Goal: Transaction & Acquisition: Download file/media

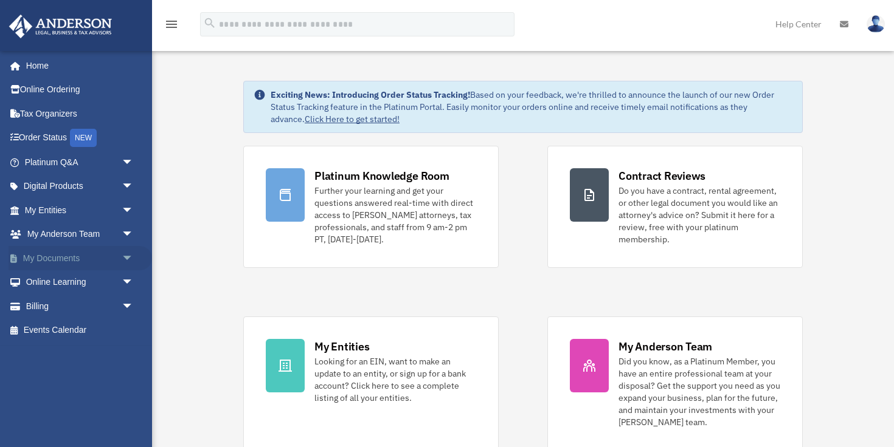
click at [89, 257] on link "My Documents arrow_drop_down" at bounding box center [80, 258] width 143 height 24
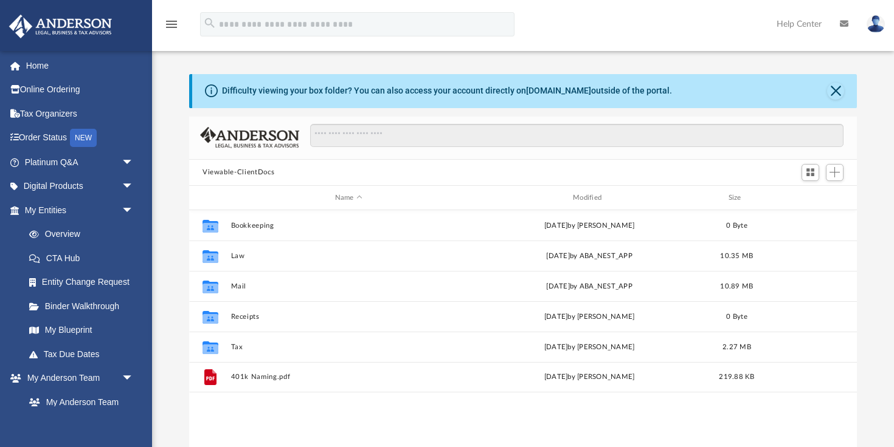
scroll to position [276, 668]
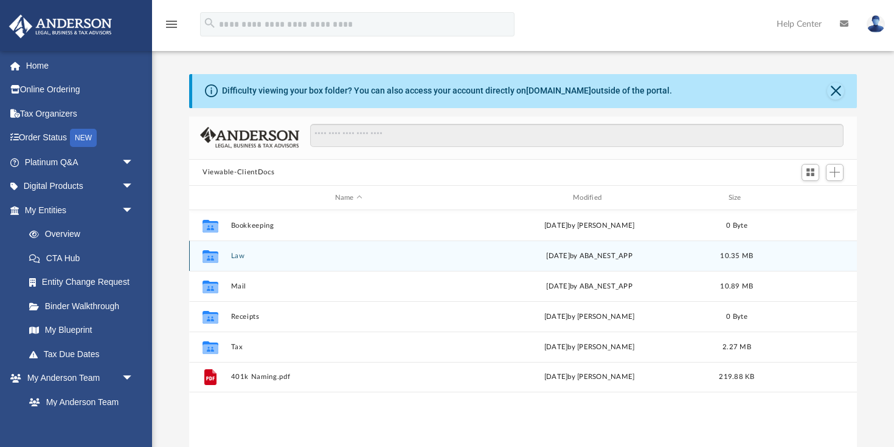
click at [239, 255] on button "Law" at bounding box center [348, 256] width 235 height 8
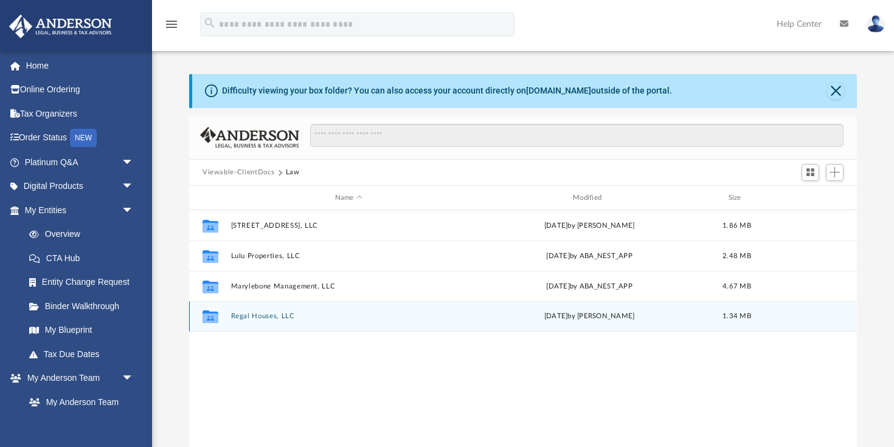
click at [282, 321] on div "Collaborated Folder Regal Houses, LLC [DATE] by [PERSON_NAME] 1.34 MB" at bounding box center [523, 317] width 668 height 30
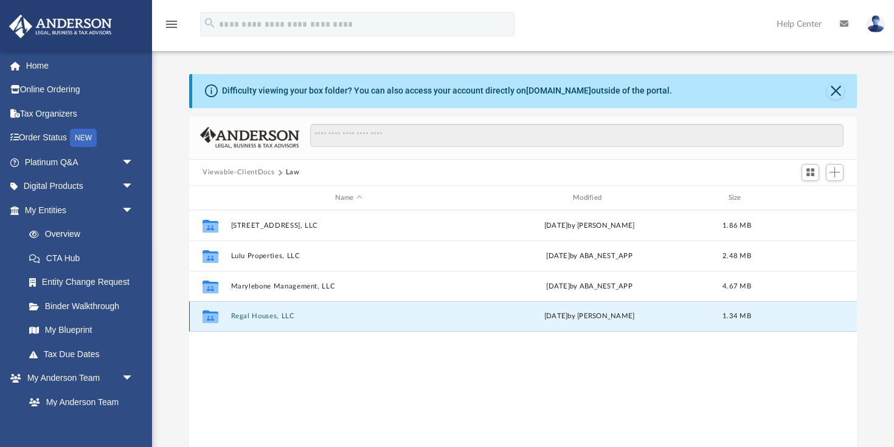
click at [278, 314] on button "Regal Houses, LLC" at bounding box center [348, 317] width 235 height 8
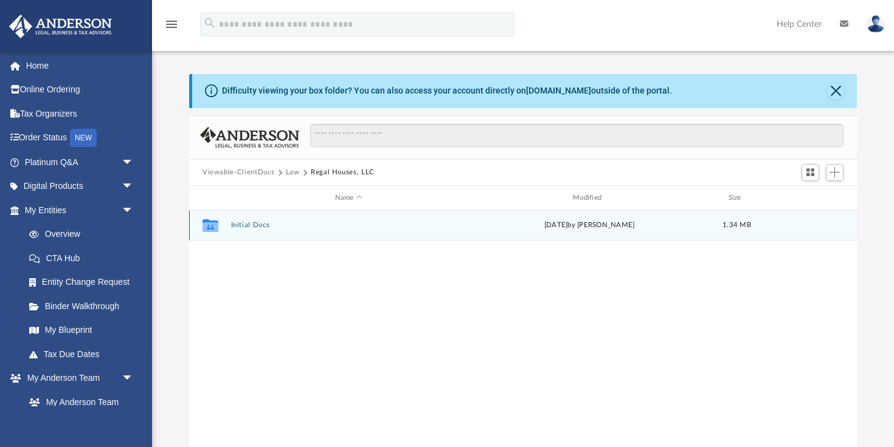
click at [249, 227] on button "Initial Docs" at bounding box center [348, 226] width 235 height 8
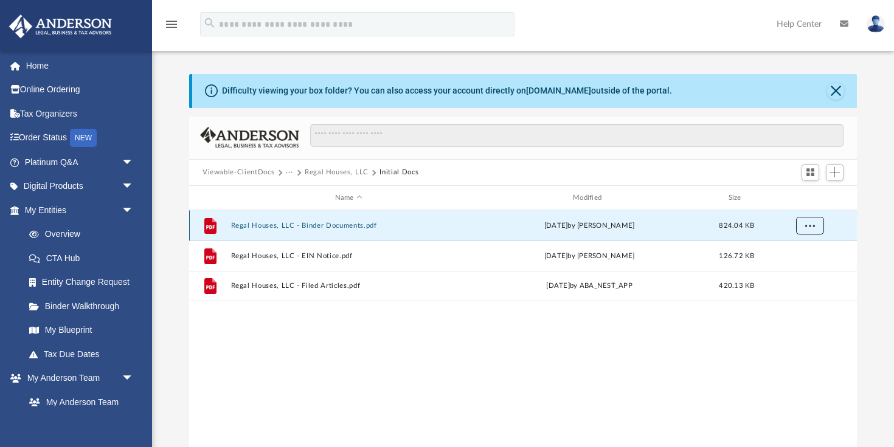
click at [808, 224] on span "More options" at bounding box center [810, 226] width 10 height 7
click at [792, 274] on li "Download" at bounding box center [798, 269] width 35 height 13
click at [809, 230] on button "More options" at bounding box center [810, 226] width 28 height 18
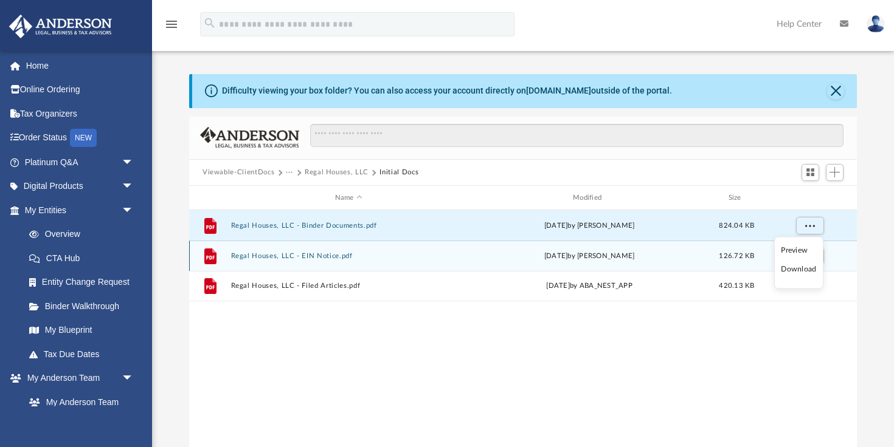
click at [834, 262] on div "grid" at bounding box center [808, 256] width 85 height 23
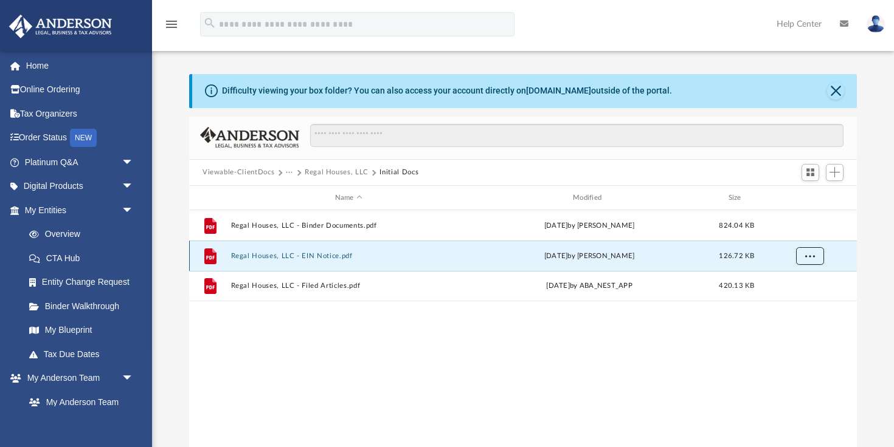
click at [808, 257] on span "More options" at bounding box center [810, 256] width 10 height 7
click at [796, 301] on li "Download" at bounding box center [798, 300] width 35 height 13
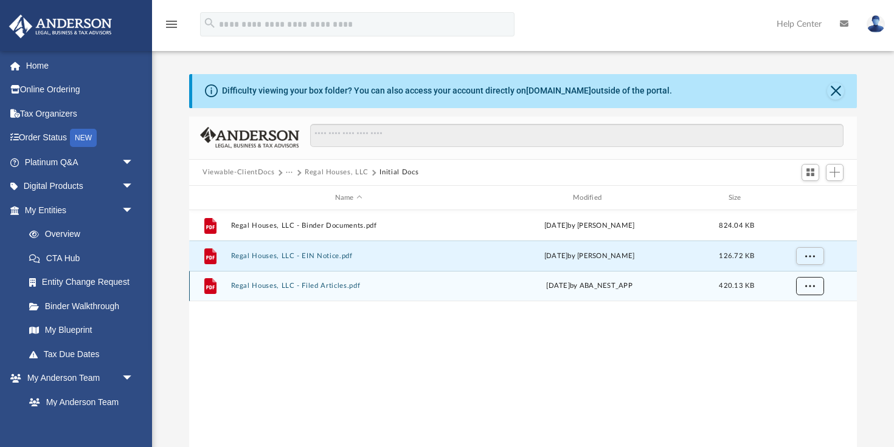
click at [807, 290] on button "More options" at bounding box center [810, 287] width 28 height 18
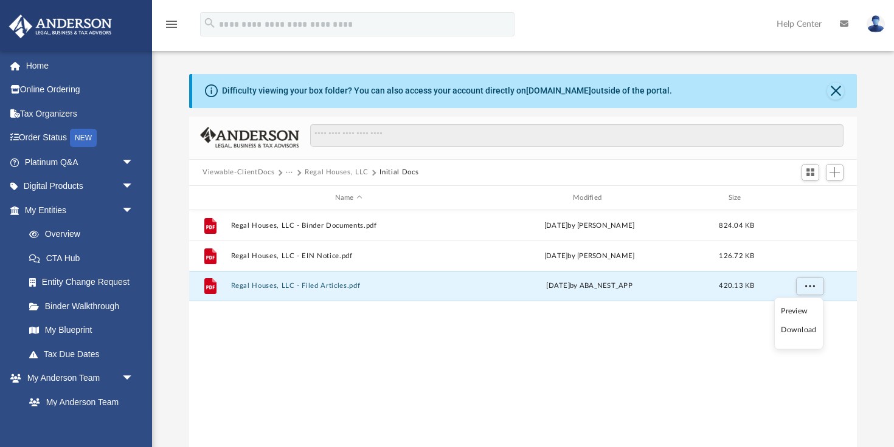
click at [795, 330] on li "Download" at bounding box center [798, 330] width 35 height 13
click at [299, 173] on span at bounding box center [298, 173] width 6 height 6
click at [290, 173] on button "···" at bounding box center [290, 172] width 8 height 11
click at [297, 195] on li "Law" at bounding box center [299, 193] width 14 height 13
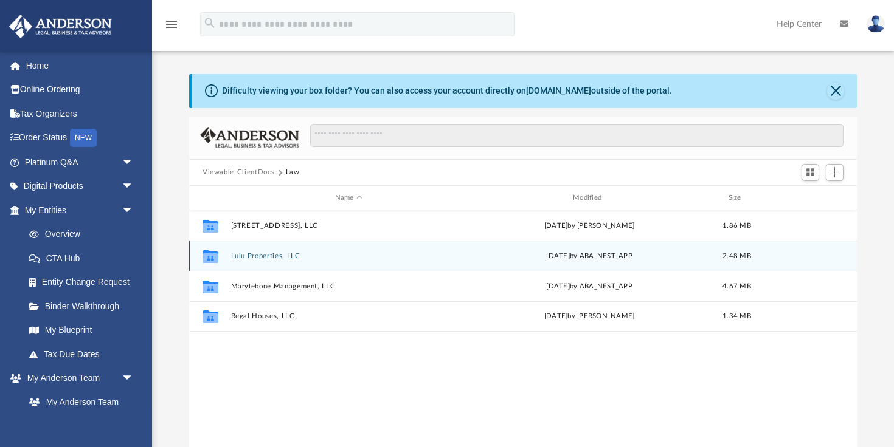
click at [253, 250] on div "Collaborated Folder Lulu Properties, LLC [DATE] by ABA_NEST_APP 2.48 MB" at bounding box center [523, 256] width 668 height 30
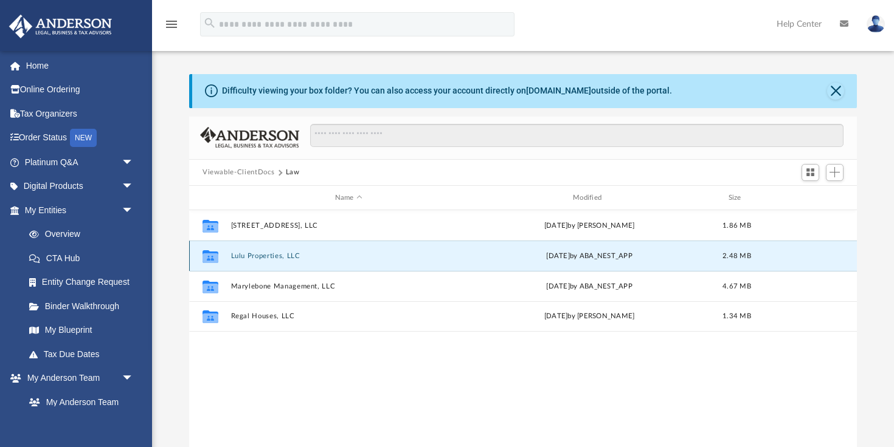
click at [254, 255] on button "Lulu Properties, LLC" at bounding box center [348, 256] width 235 height 8
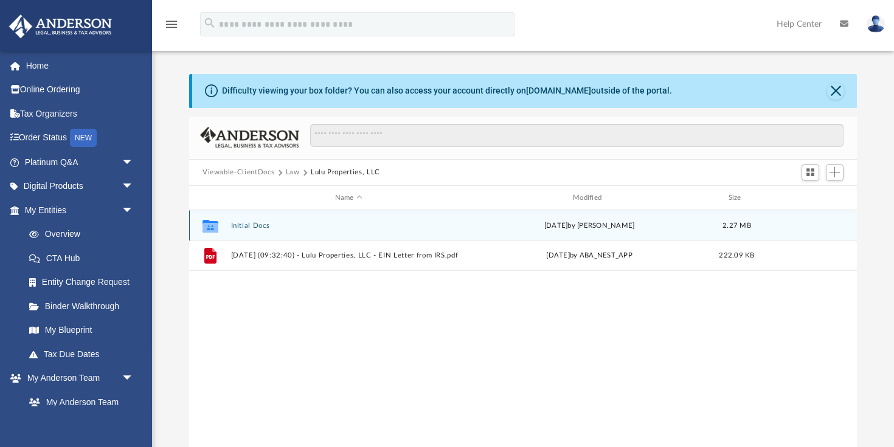
click at [249, 228] on button "Initial Docs" at bounding box center [348, 226] width 235 height 8
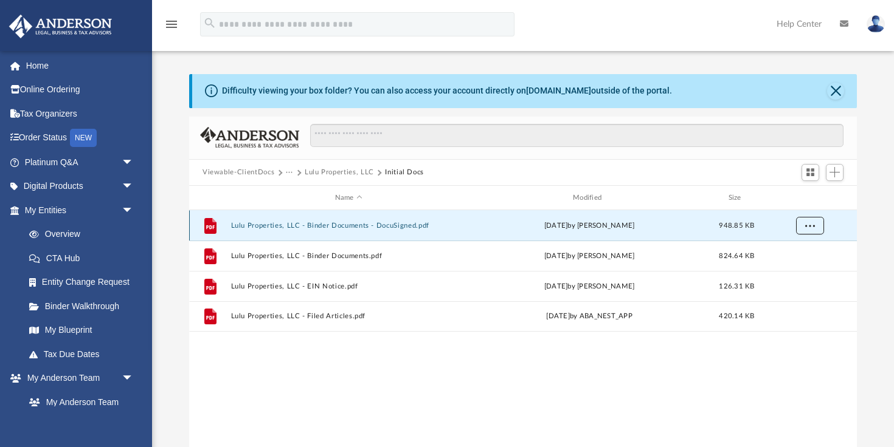
click at [814, 223] on span "More options" at bounding box center [810, 226] width 10 height 7
click at [797, 268] on li "Download" at bounding box center [798, 269] width 35 height 13
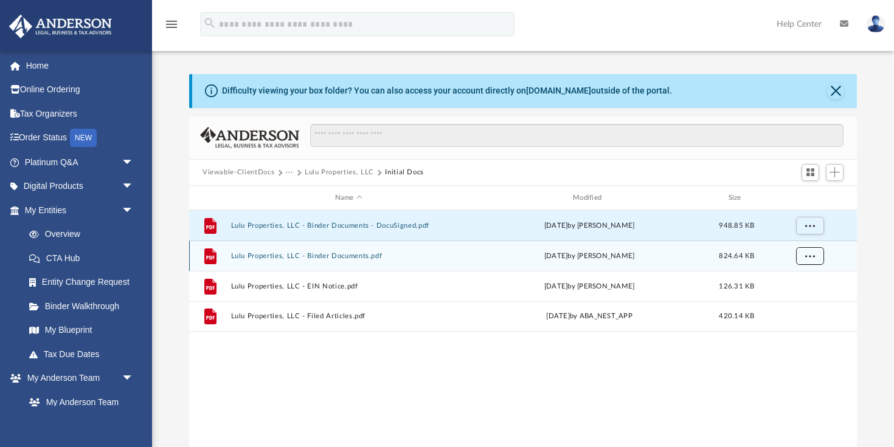
click at [812, 257] on span "More options" at bounding box center [810, 256] width 10 height 7
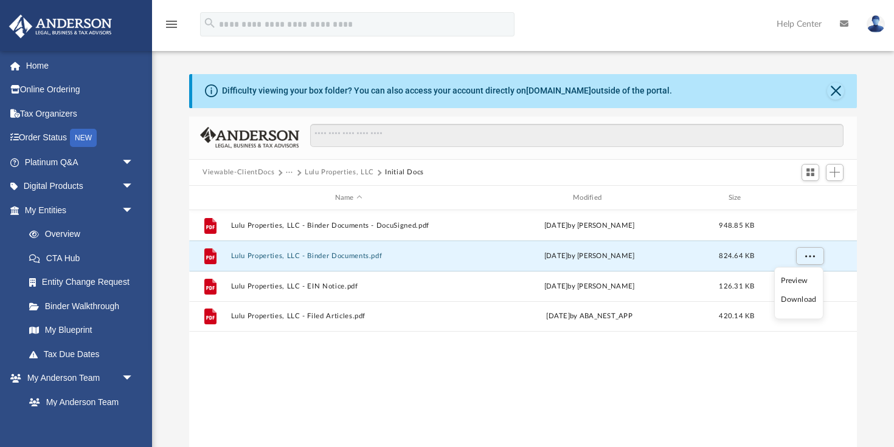
click at [794, 302] on li "Download" at bounding box center [798, 300] width 35 height 13
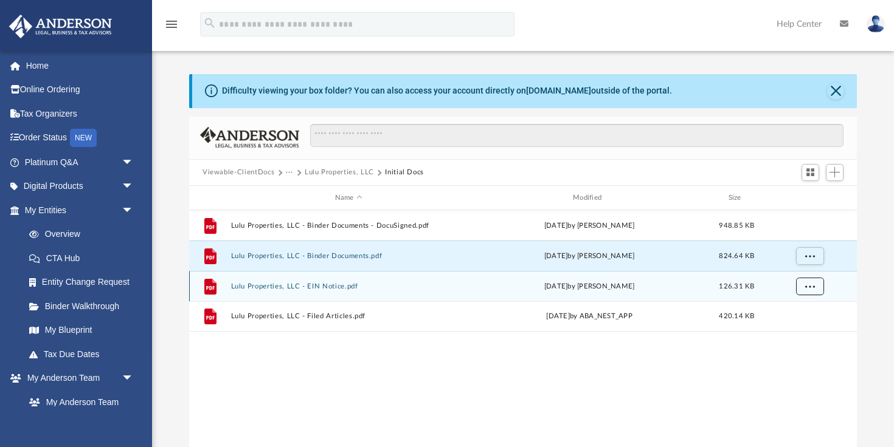
click at [809, 291] on button "More options" at bounding box center [810, 287] width 28 height 18
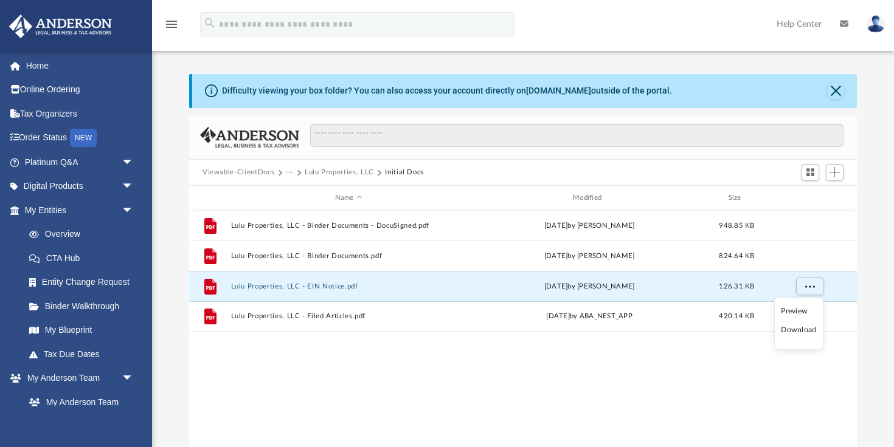
click at [795, 331] on li "Download" at bounding box center [798, 330] width 35 height 13
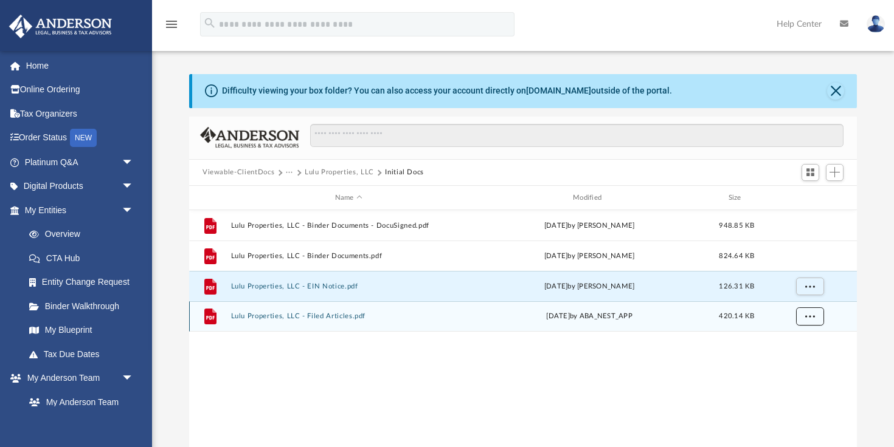
click at [809, 318] on span "More options" at bounding box center [810, 316] width 10 height 7
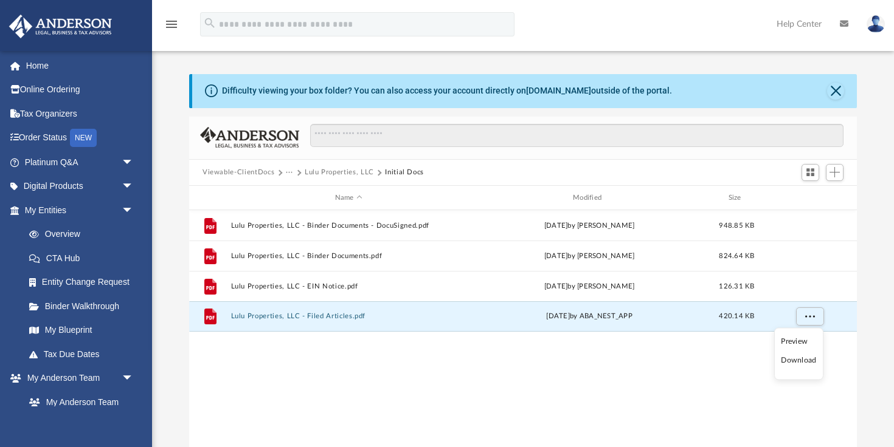
click at [799, 365] on li "Download" at bounding box center [798, 360] width 35 height 13
click at [354, 174] on button "Lulu Properties, LLC" at bounding box center [339, 172] width 69 height 11
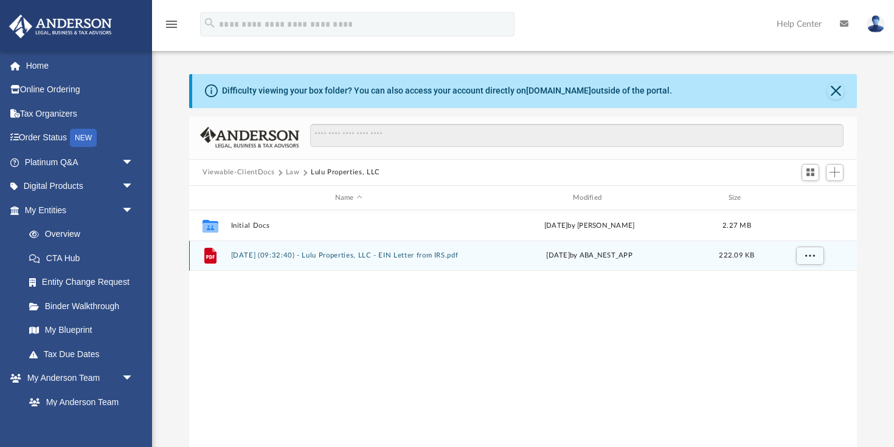
click at [334, 257] on button "[DATE] (09:32:40) - Lulu Properties, LLC - EIN Letter from IRS.pdf" at bounding box center [348, 256] width 235 height 8
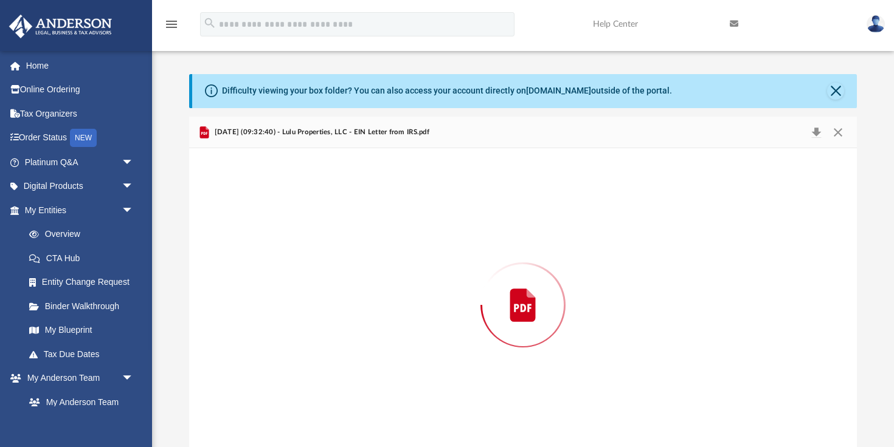
scroll to position [15, 0]
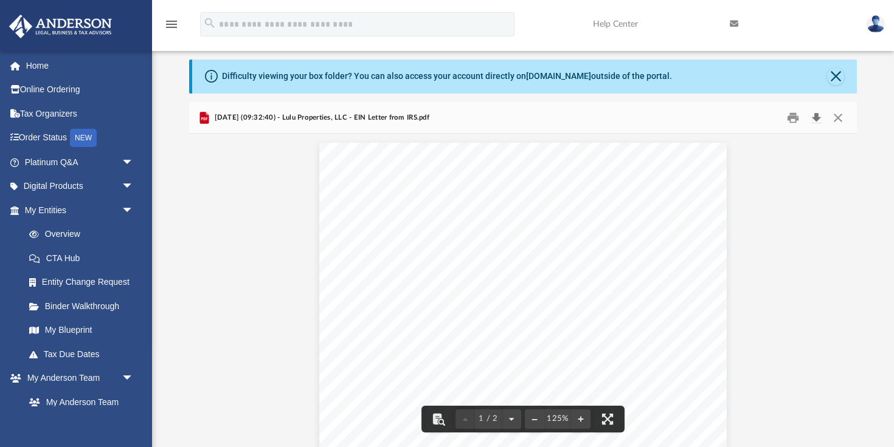
click at [817, 116] on button "Download" at bounding box center [816, 117] width 22 height 19
